Goal: Task Accomplishment & Management: Complete application form

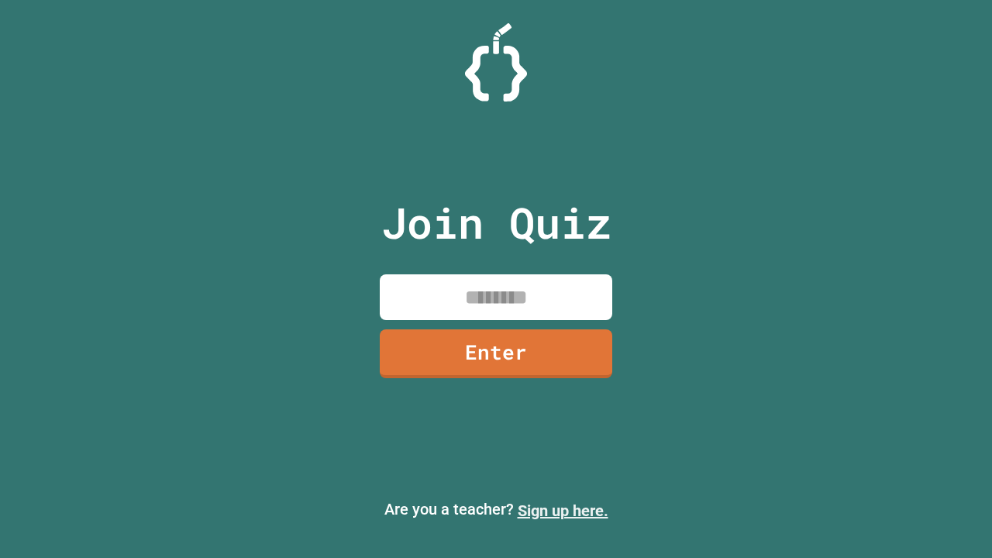
click at [563, 511] on link "Sign up here." at bounding box center [563, 511] width 91 height 19
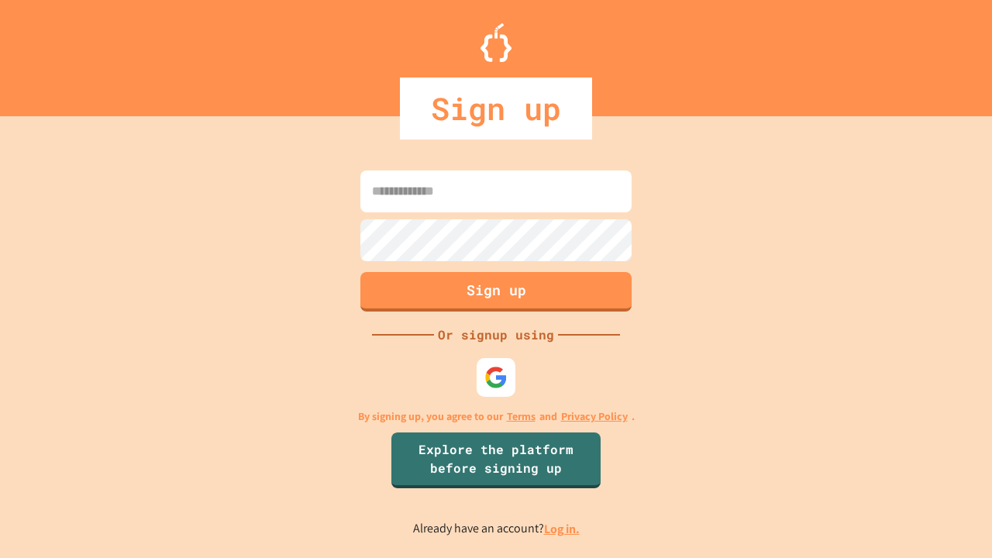
click at [563, 529] on link "Log in." at bounding box center [562, 529] width 36 height 16
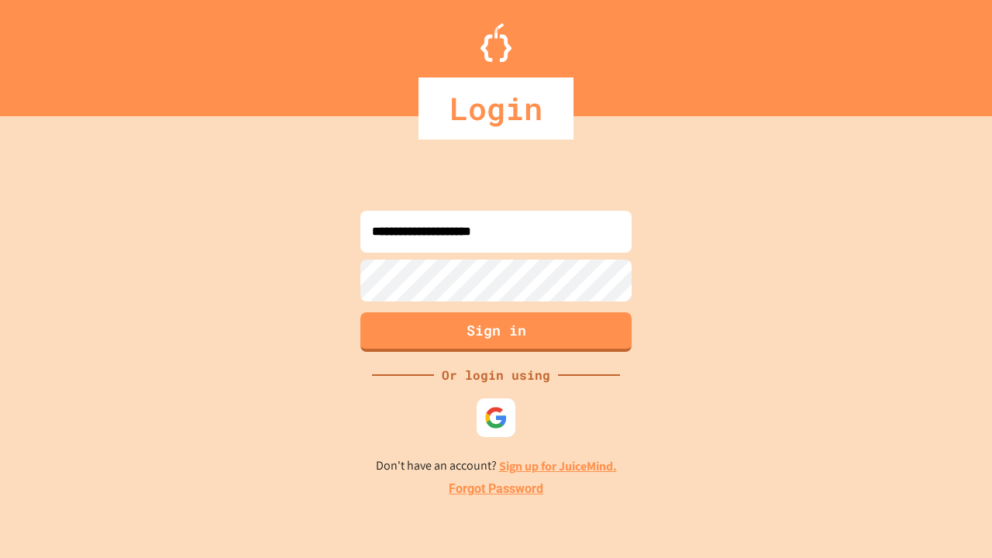
type input "**********"
